Goal: Task Accomplishment & Management: Use online tool/utility

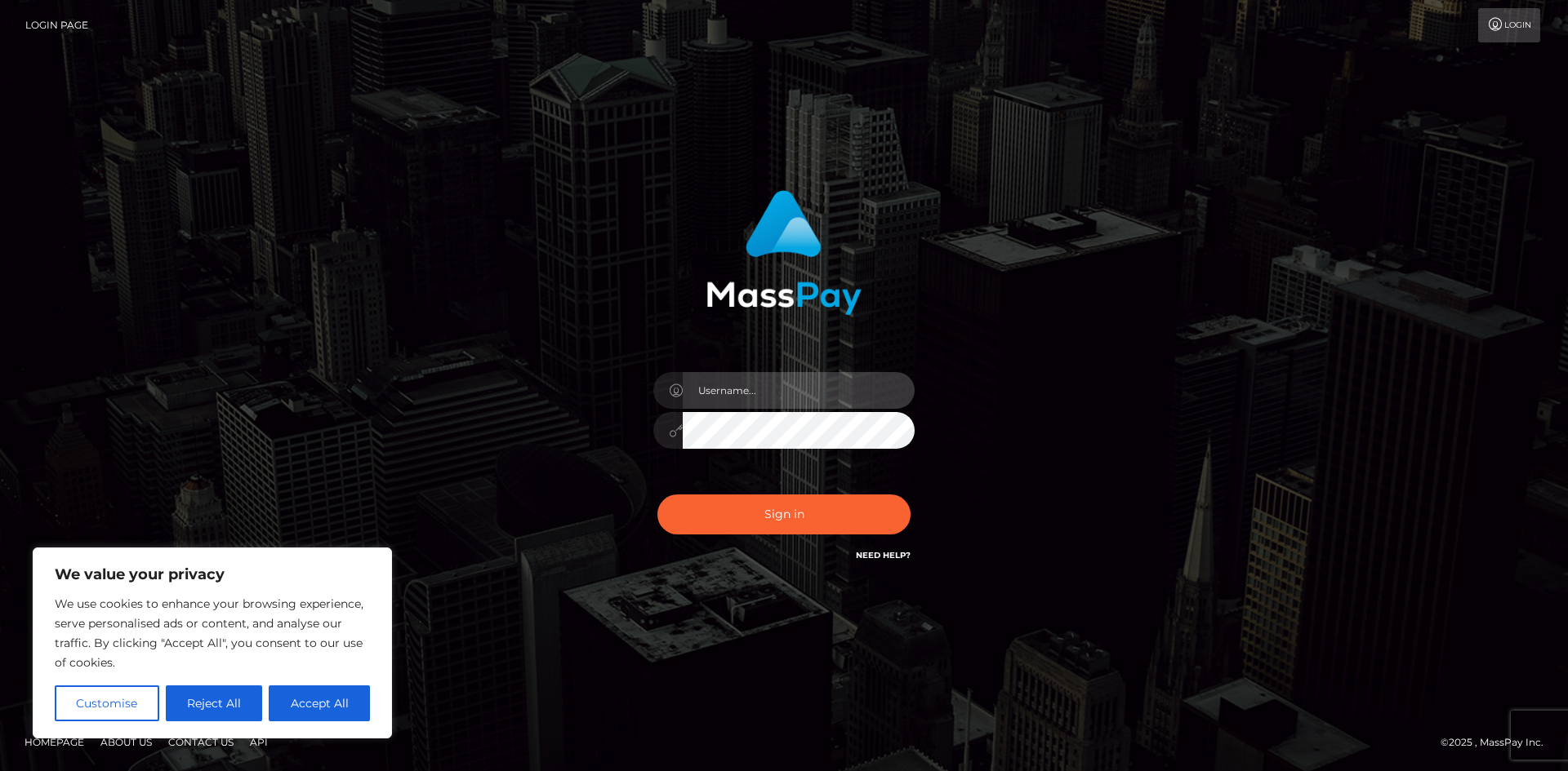
type input "hello.feetfinder"
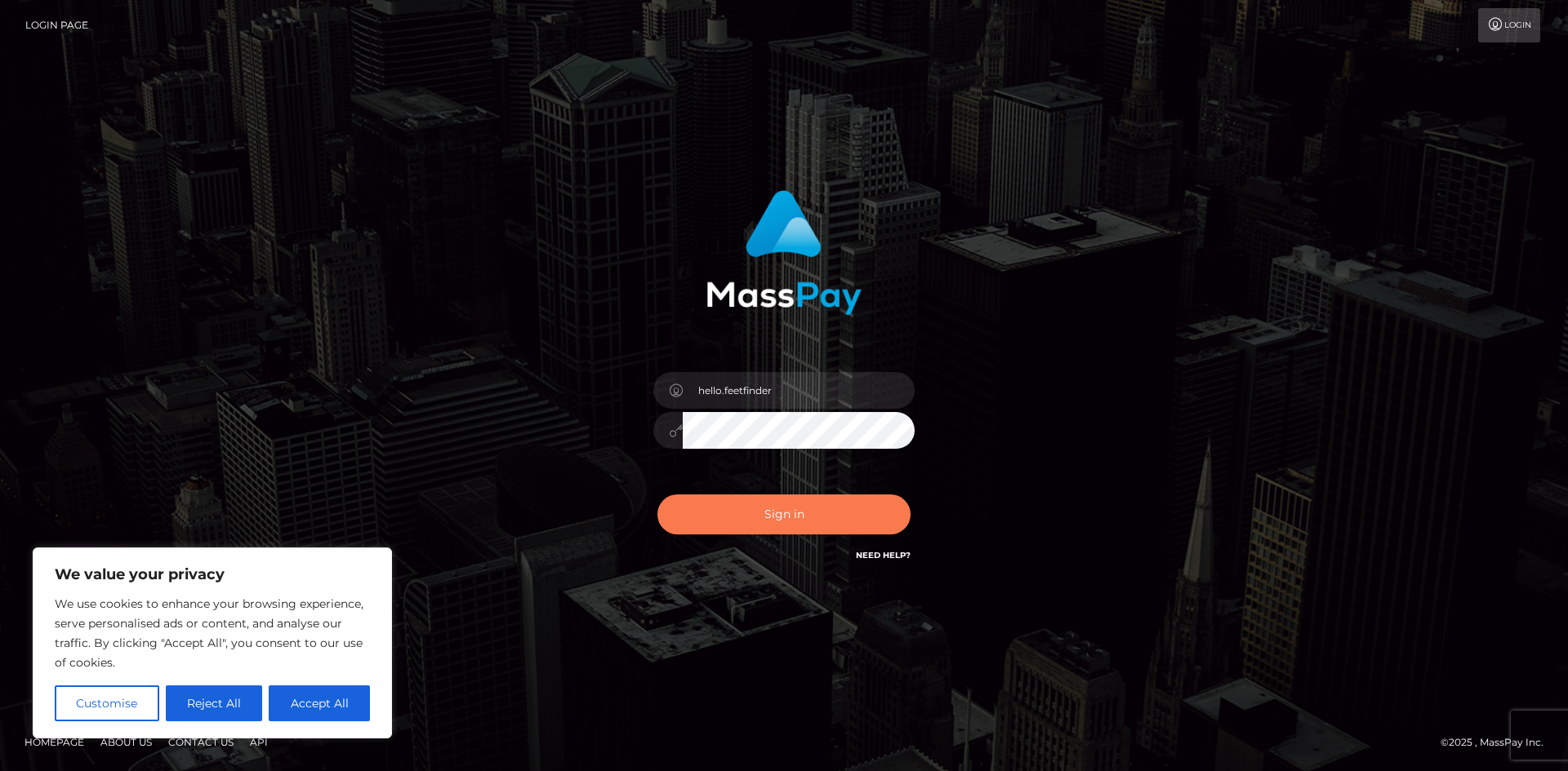
click at [786, 519] on button "Sign in" at bounding box center [783, 515] width 253 height 40
type input "hello.feetfinder"
click at [801, 519] on button "Sign in" at bounding box center [783, 515] width 253 height 40
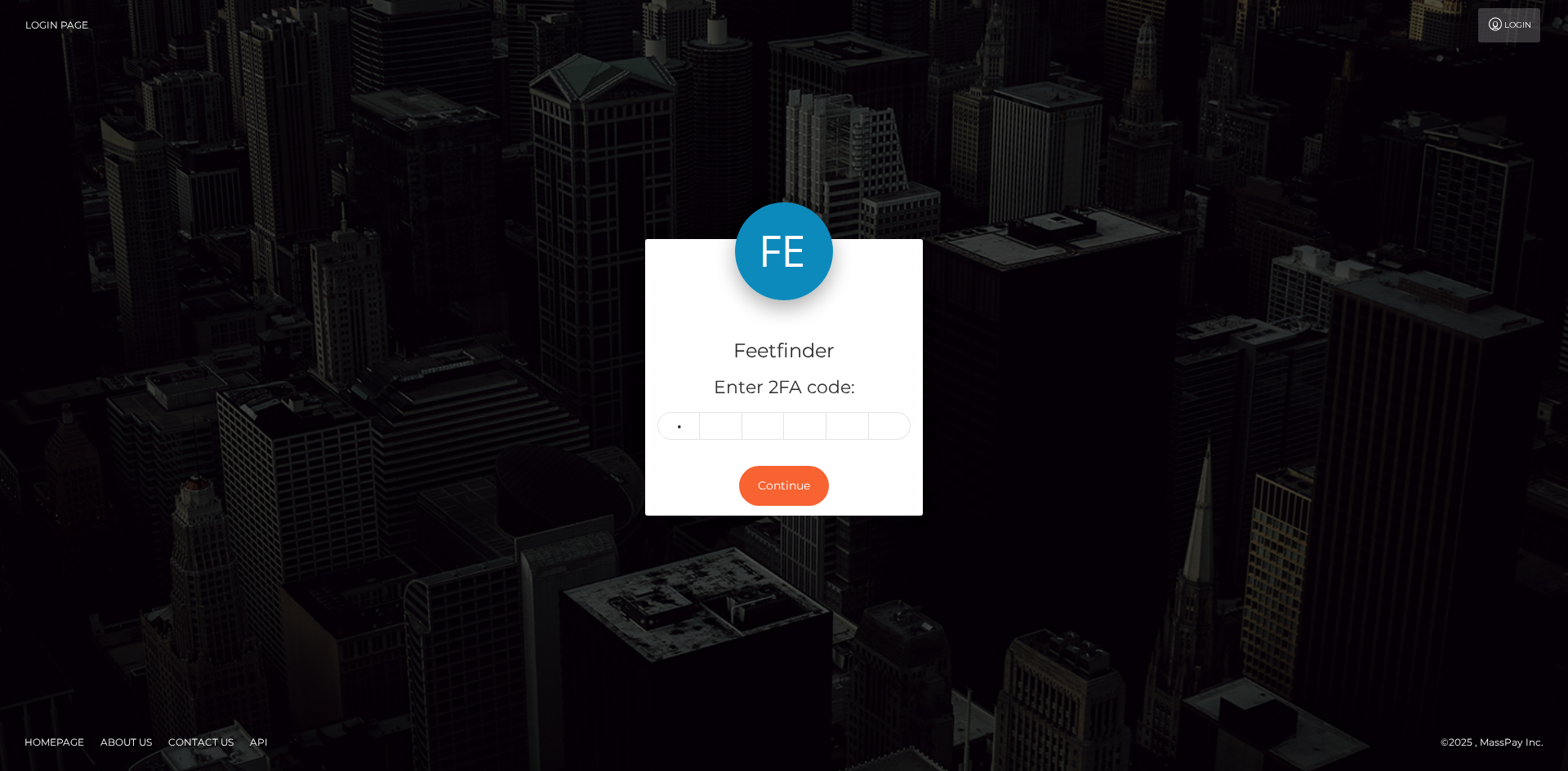
type input "5"
type input "3"
type input "5"
type input "2"
type input "7"
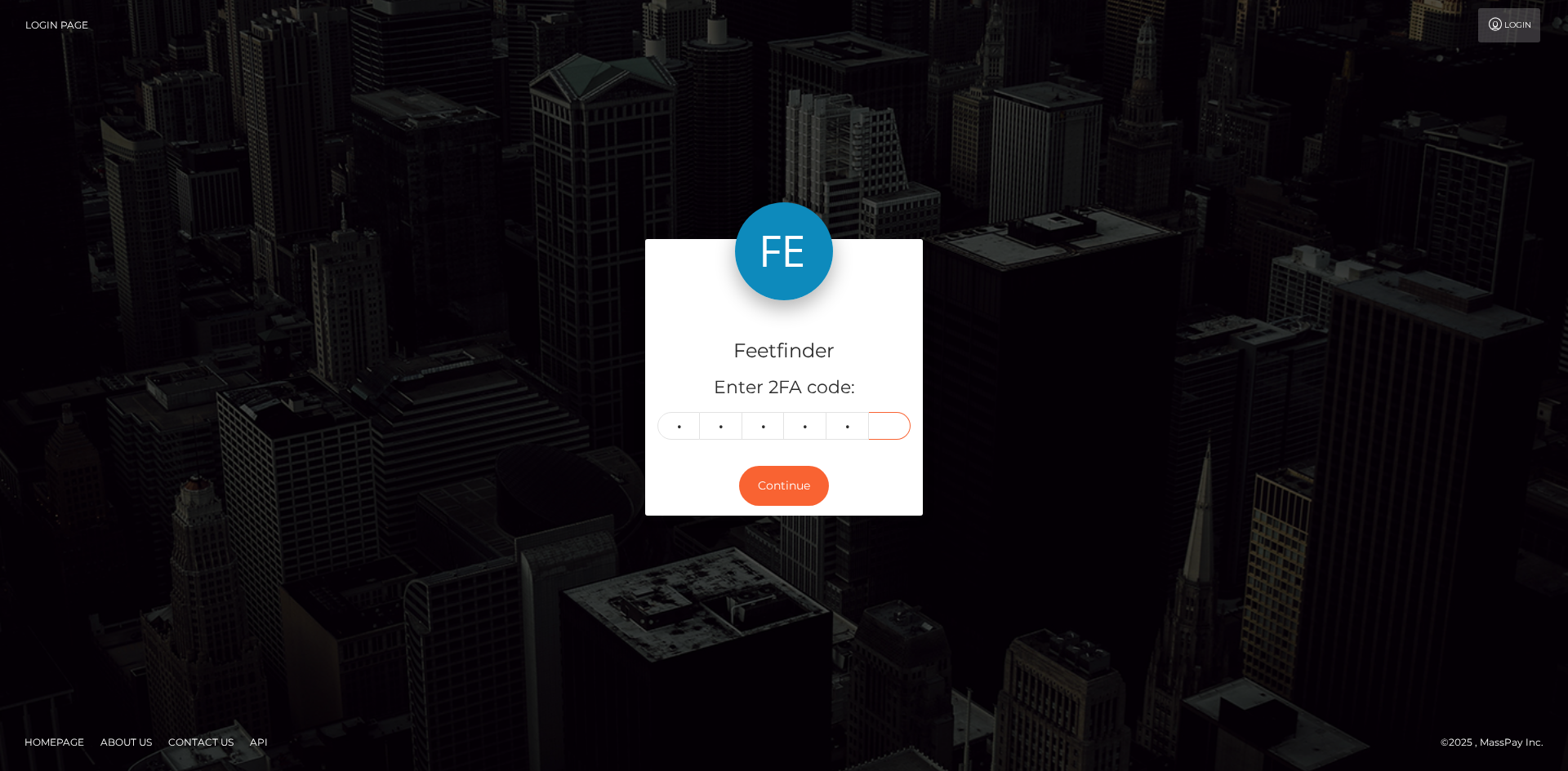
type input "5"
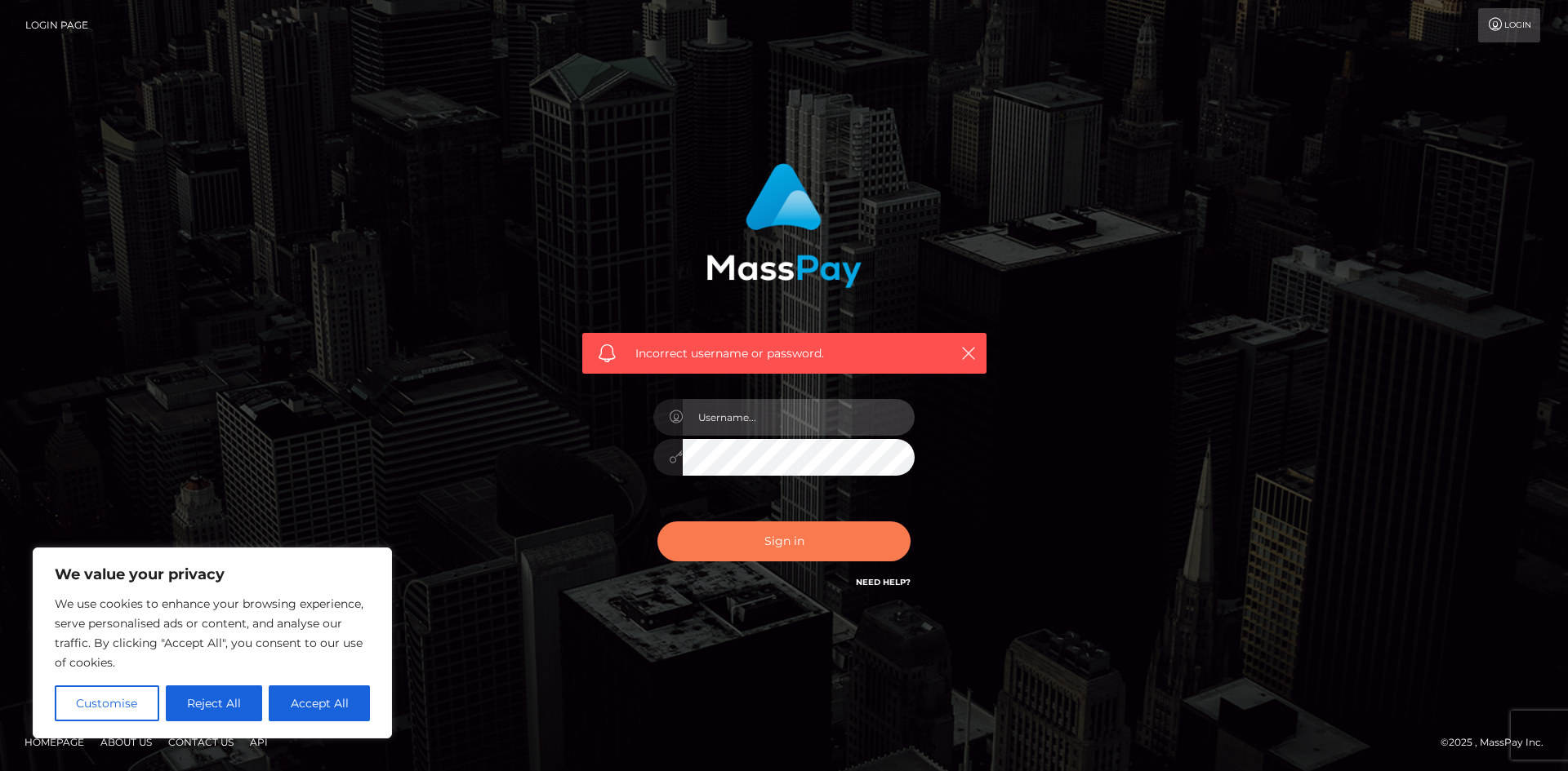
type input "hello.feetfinder"
click at [786, 532] on button "Sign in" at bounding box center [783, 541] width 253 height 40
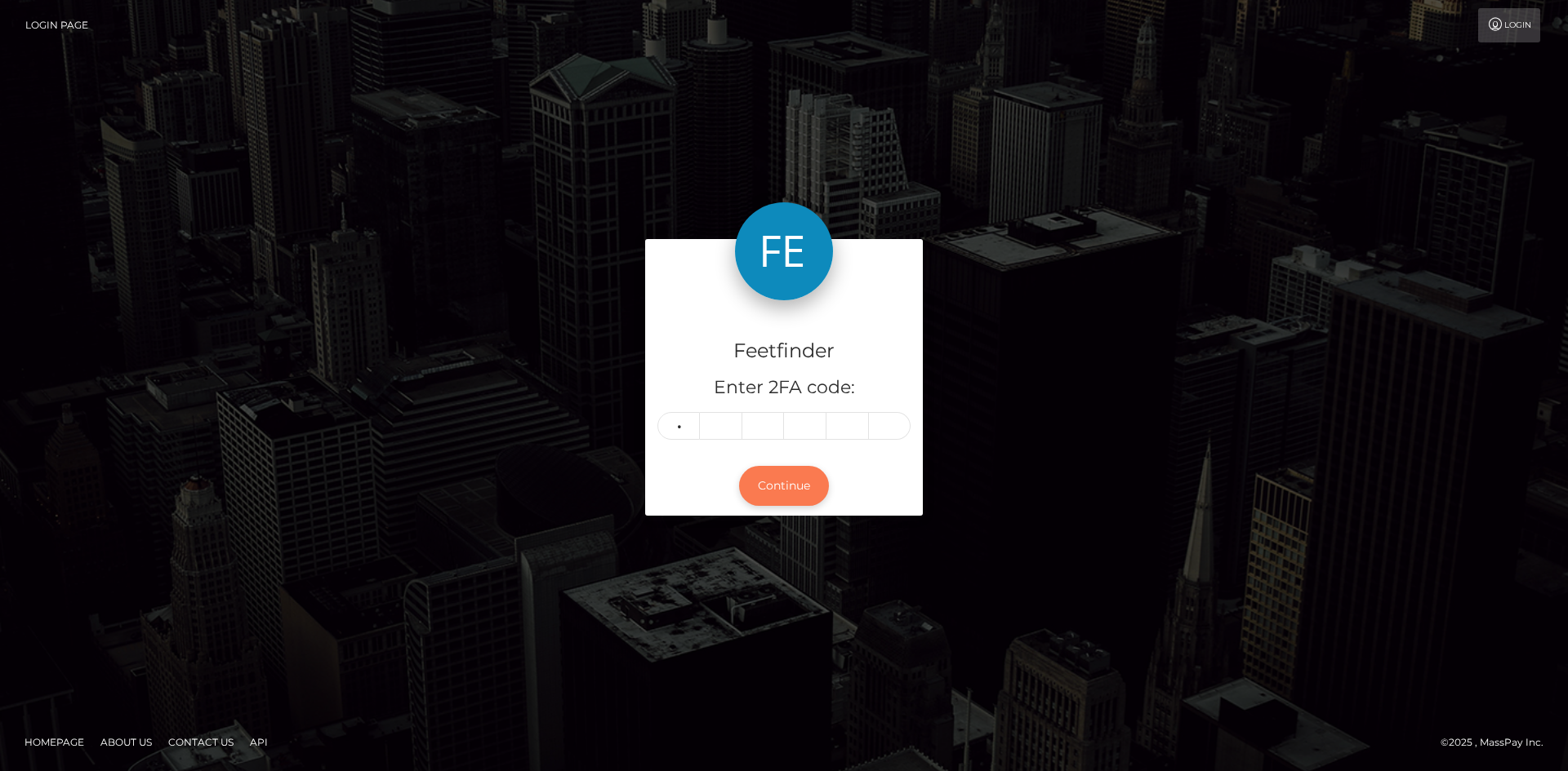
type input "5"
type input "3"
type input "5"
type input "2"
type input "7"
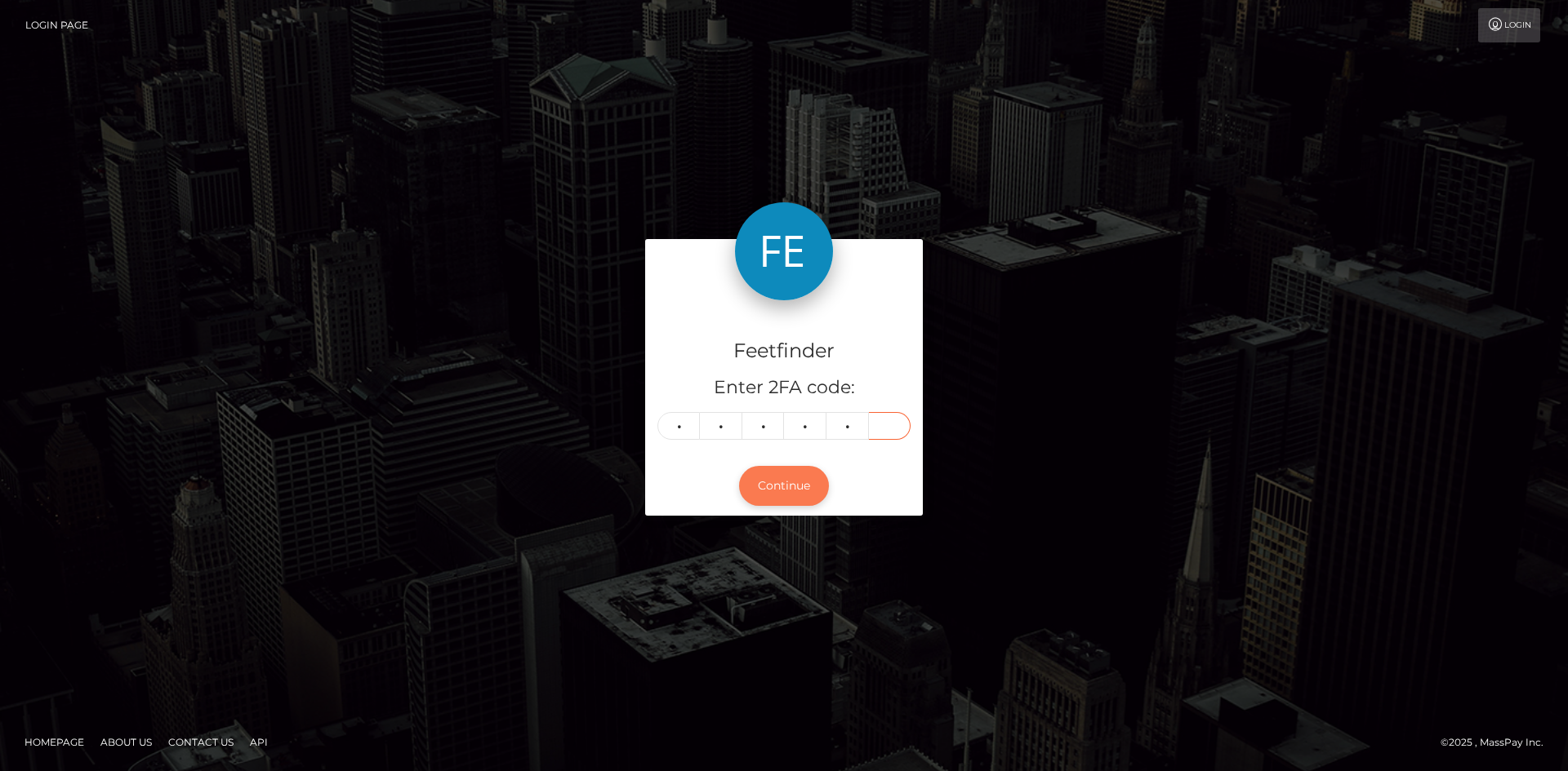
type input "5"
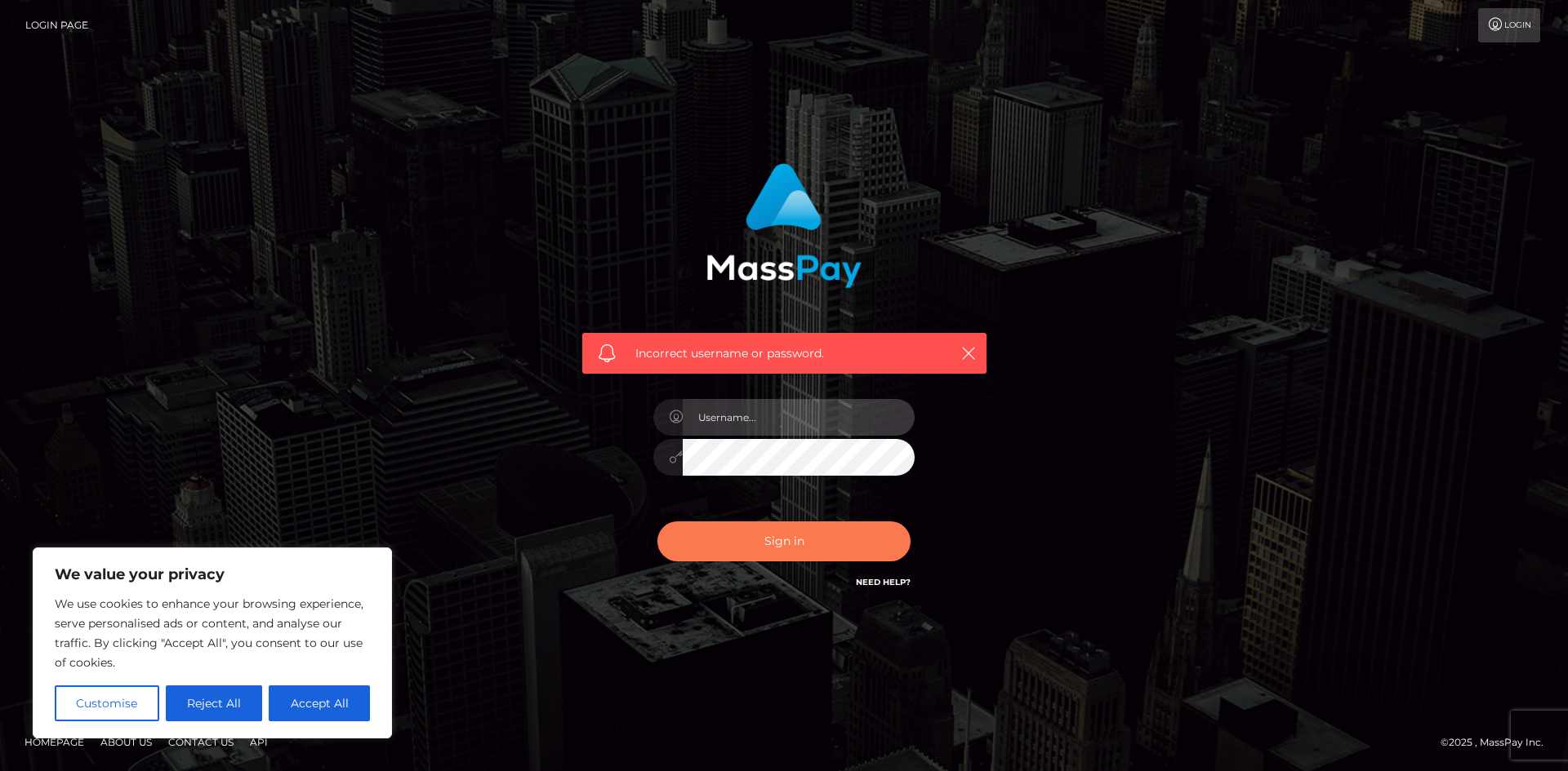
type input "hello.feetfinder"
click at [762, 535] on button "Sign in" at bounding box center [783, 541] width 253 height 40
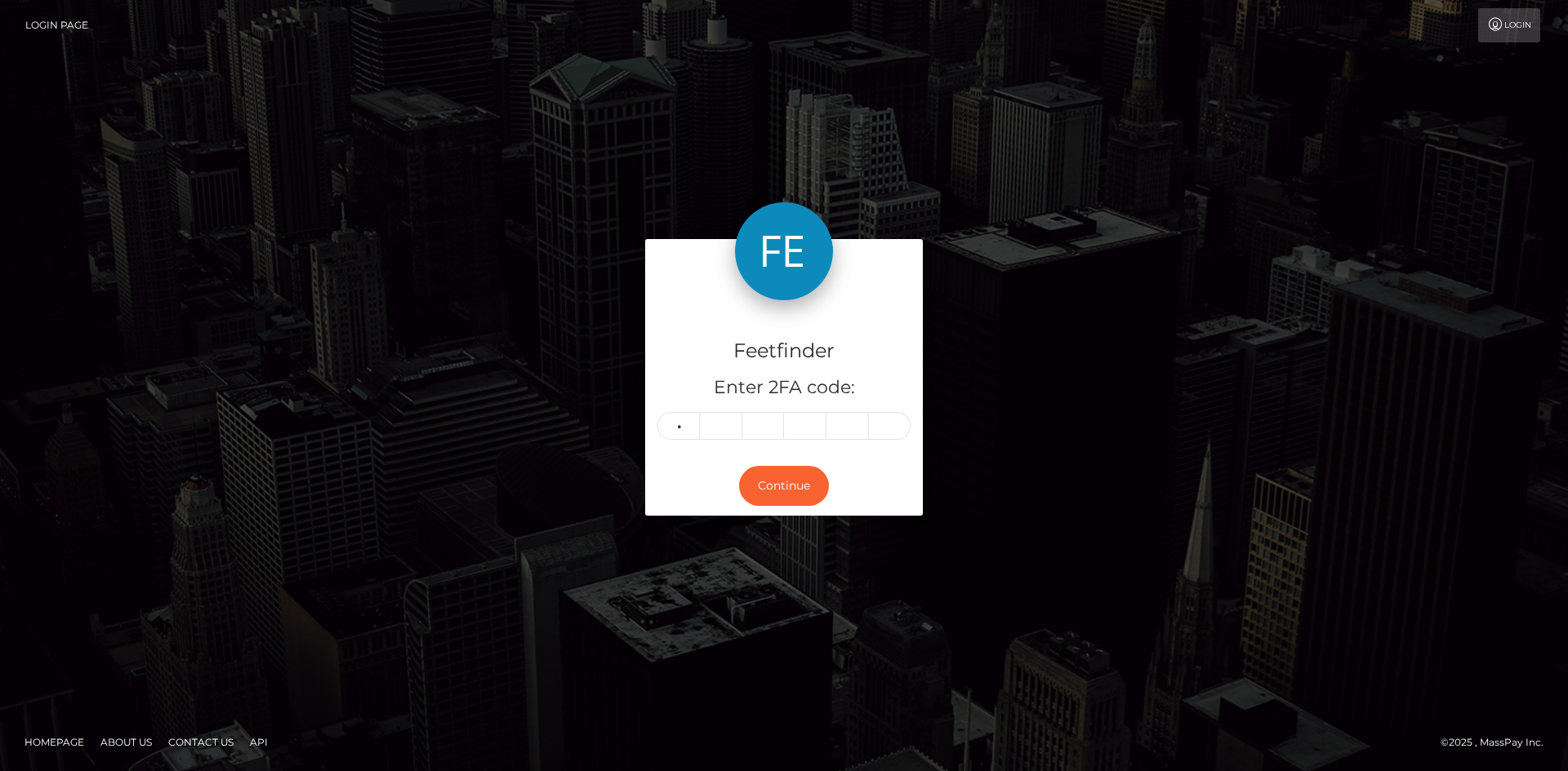
type input "3"
type input "8"
type input "4"
type input "5"
type input "3"
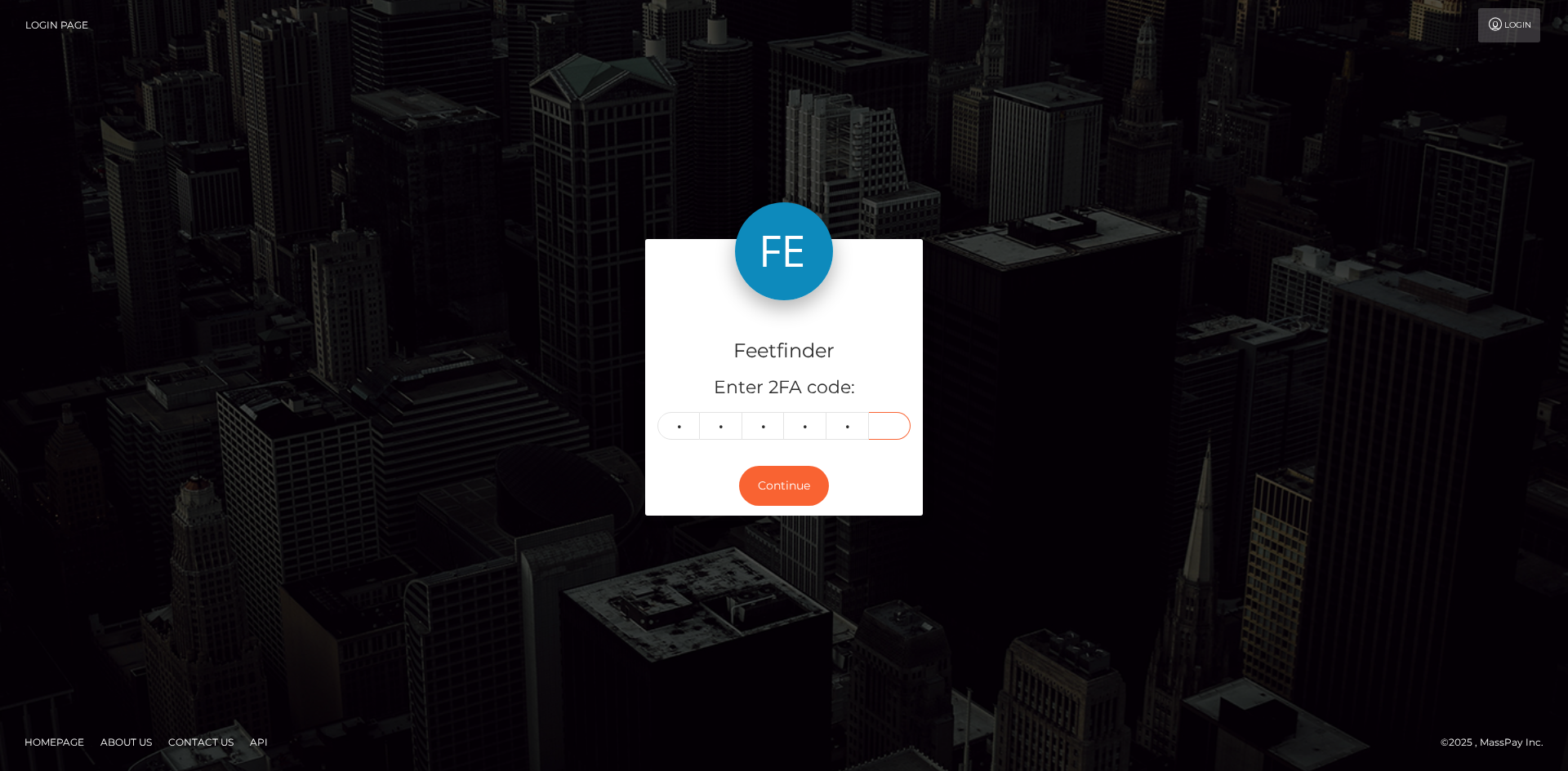
type input "2"
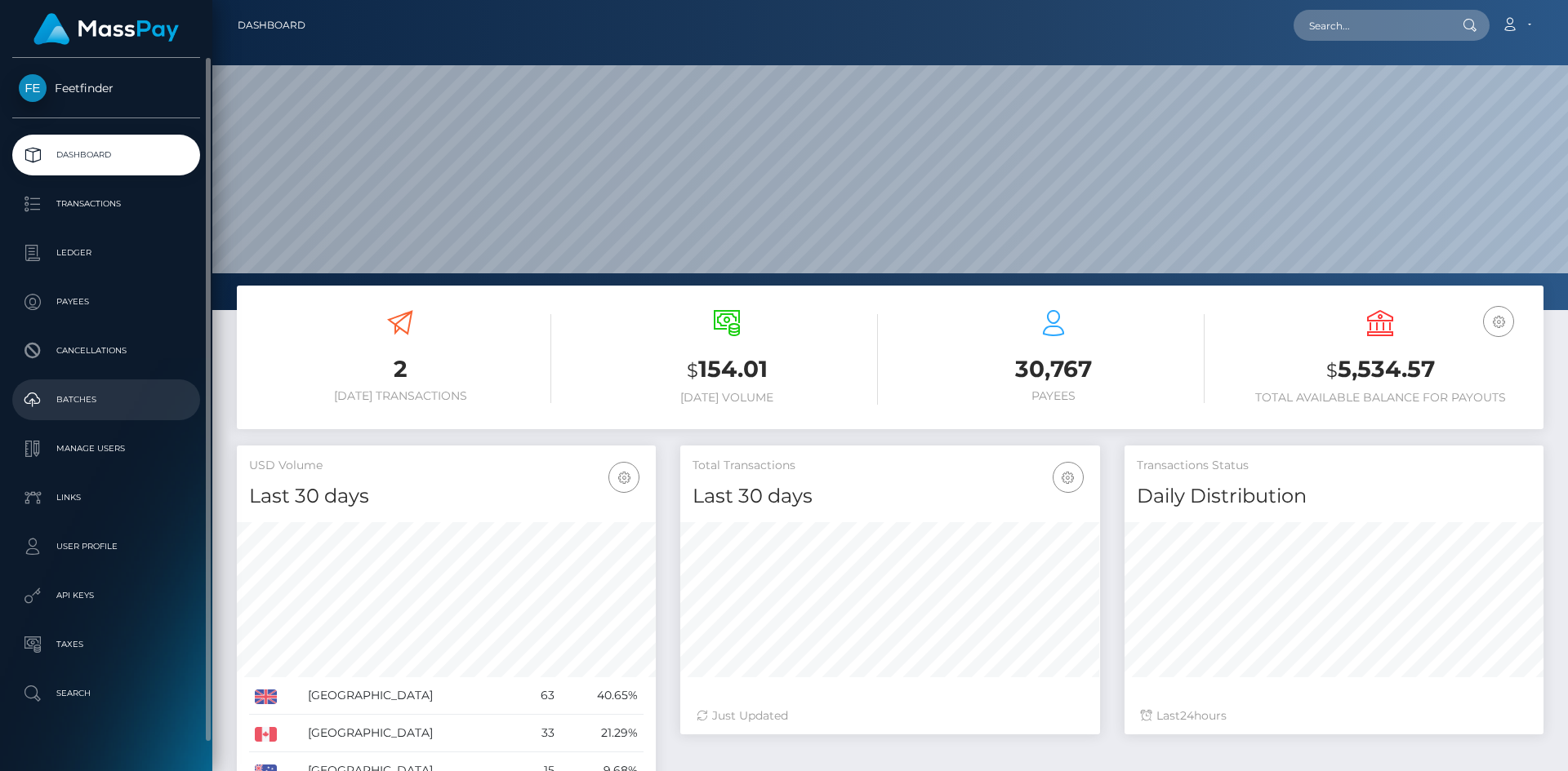
scroll to position [290, 420]
click at [99, 296] on p "Payees" at bounding box center [106, 302] width 175 height 25
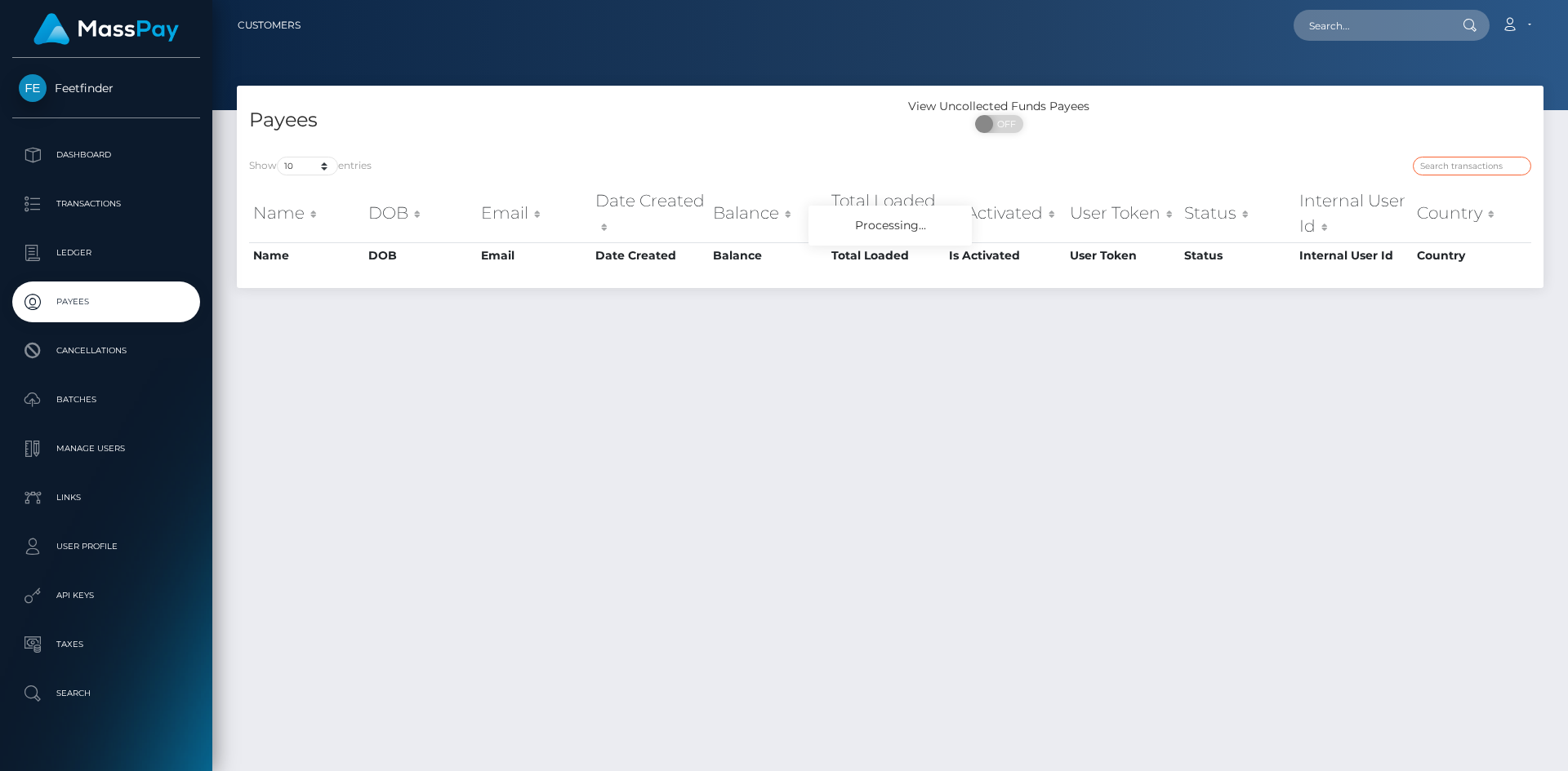
click at [1444, 166] on input "search" at bounding box center [1471, 166] width 118 height 19
paste input "04a330ea-8b6d-11f0-bd85-0694aced620b"
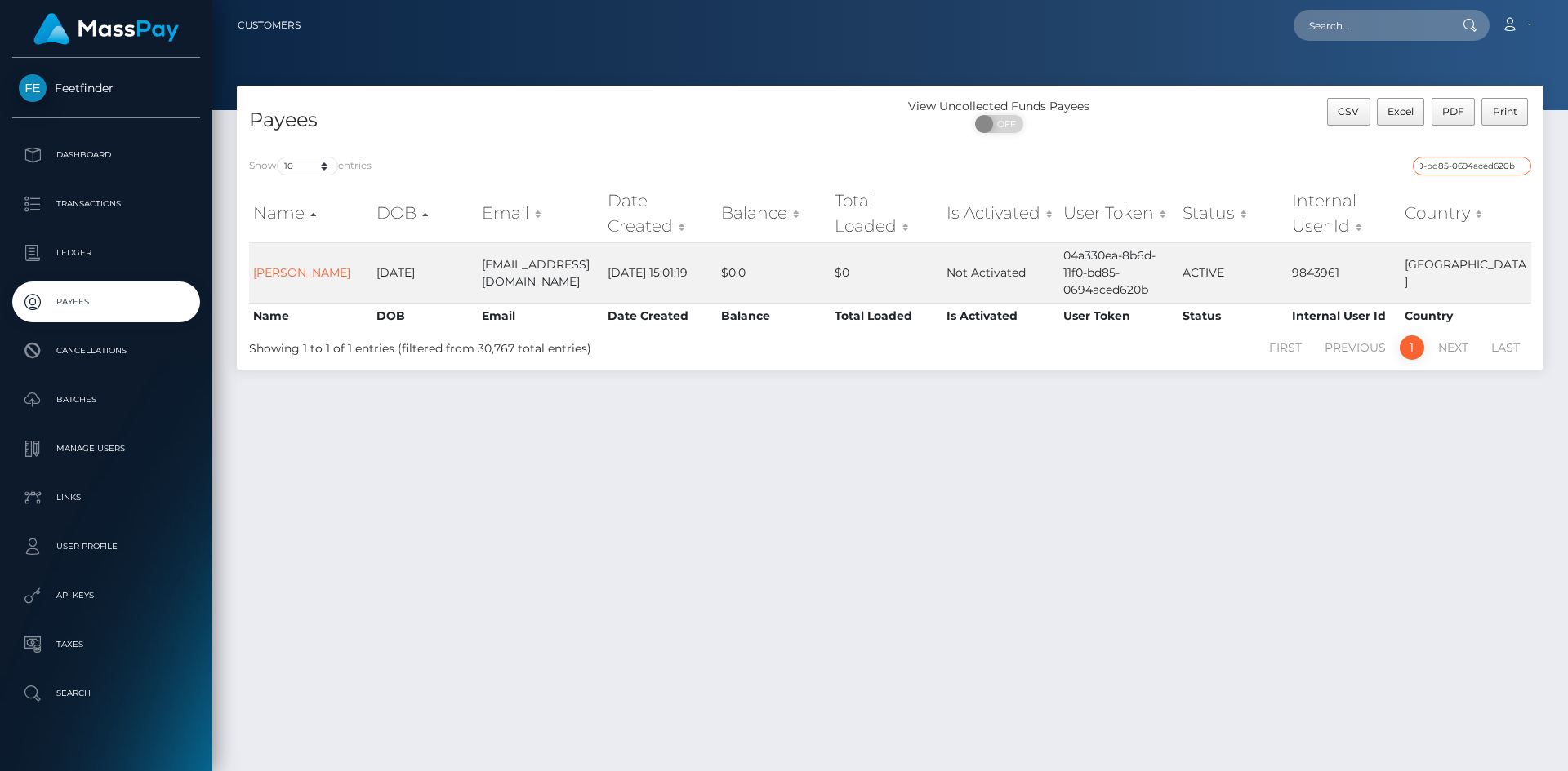
type input "04a330ea-8b6d-11f0-bd85-0694aced620b"
